Goal: Navigation & Orientation: Find specific page/section

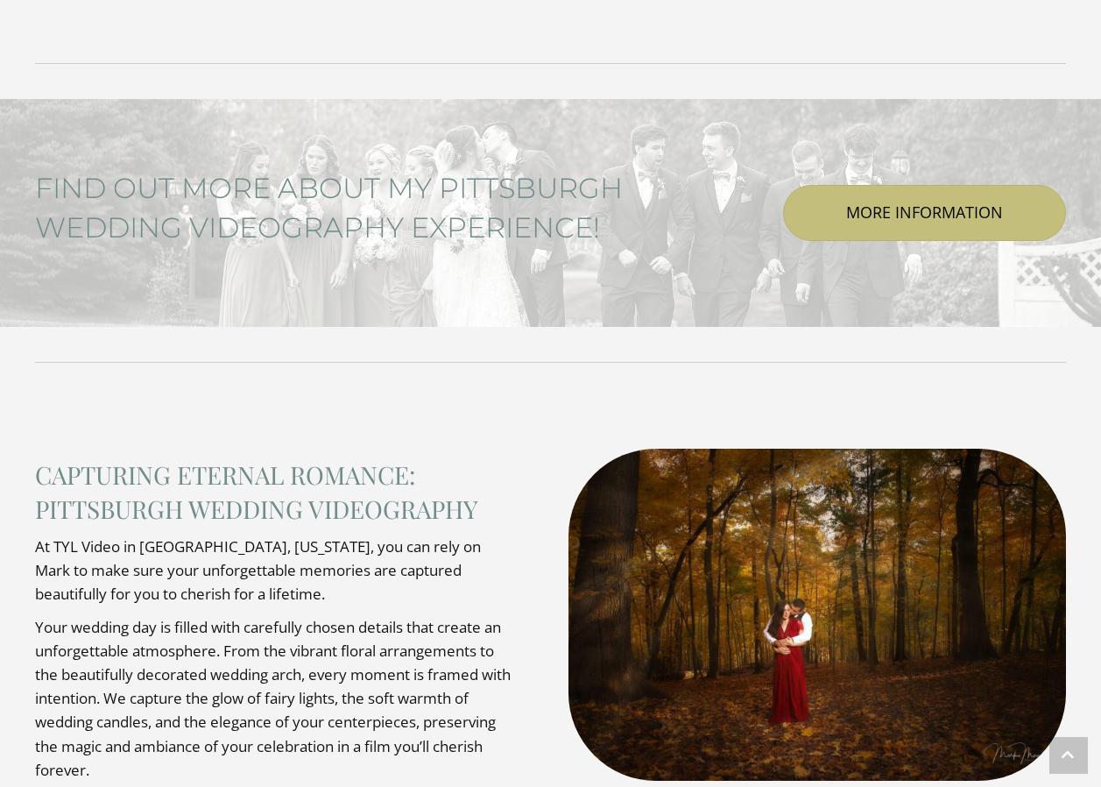
scroll to position [8498, 0]
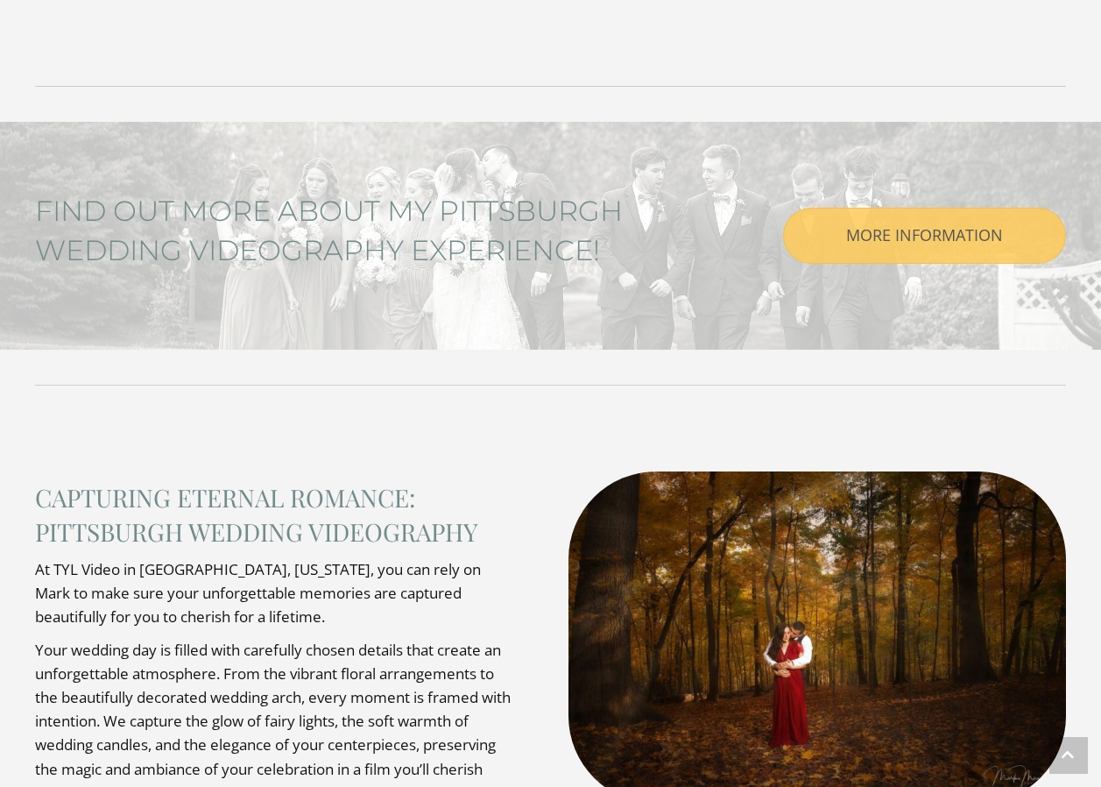
click at [839, 251] on link "MORE INFORMATION" at bounding box center [924, 236] width 283 height 56
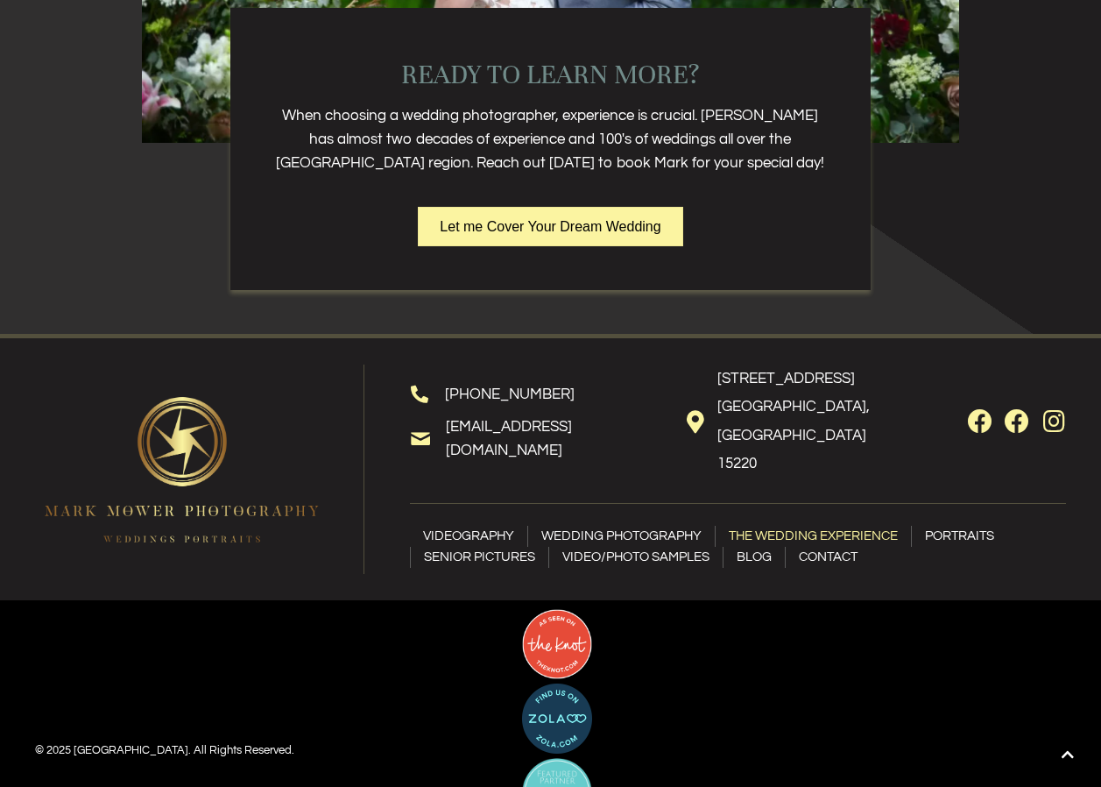
scroll to position [4293, 0]
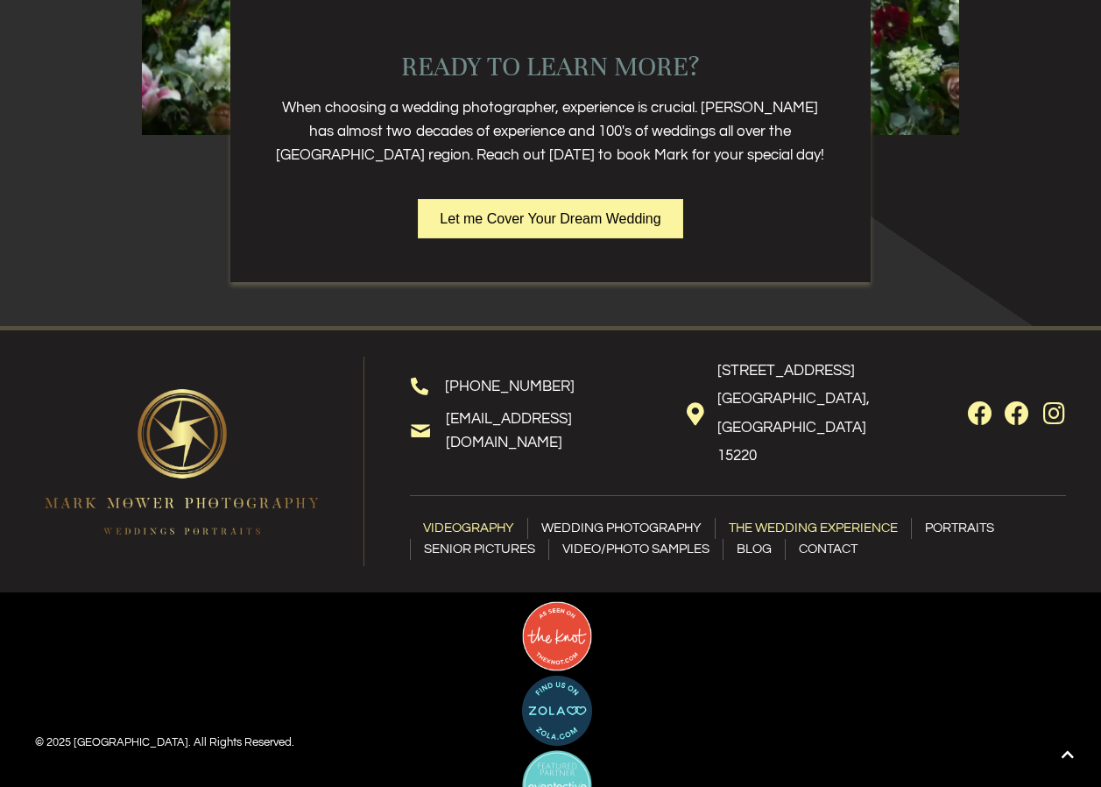
click at [478, 518] on link "Videography" at bounding box center [468, 528] width 117 height 21
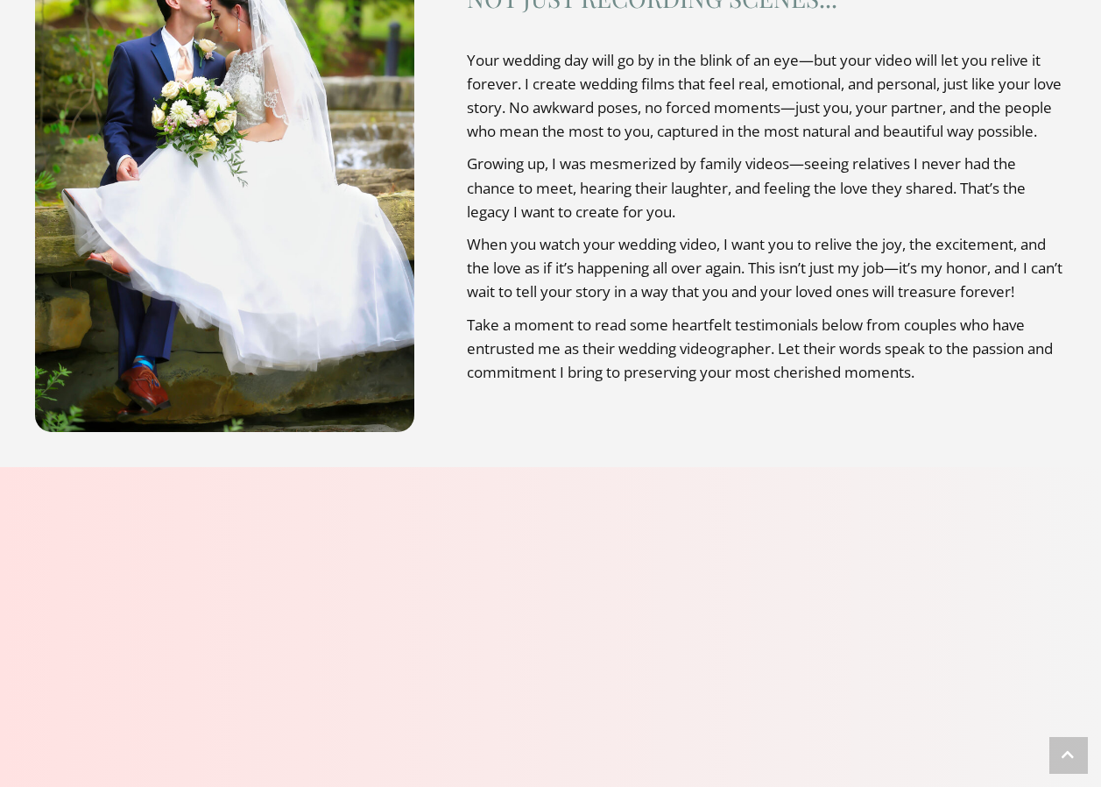
scroll to position [788, 0]
